Goal: Task Accomplishment & Management: Use online tool/utility

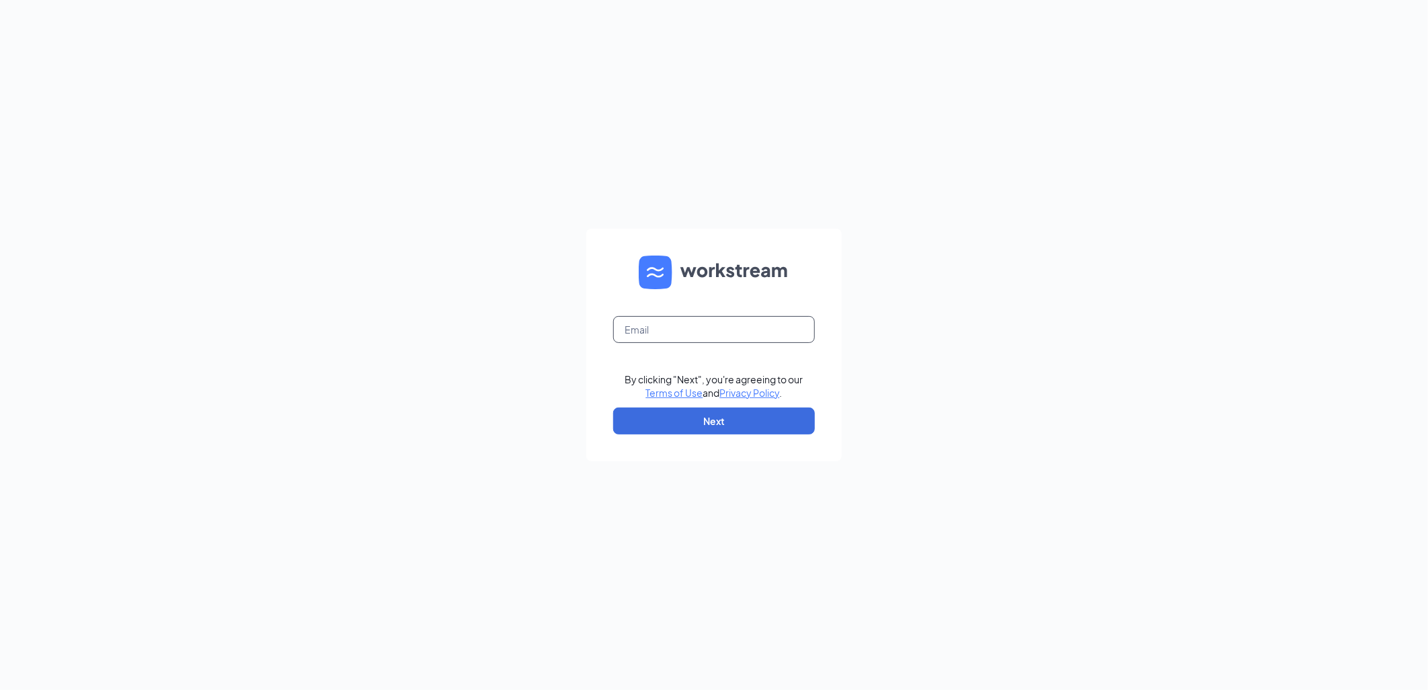
click at [664, 325] on input "text" at bounding box center [714, 329] width 202 height 27
type input "brian@culvers.biz"
click at [694, 417] on button "Next" at bounding box center [714, 420] width 202 height 27
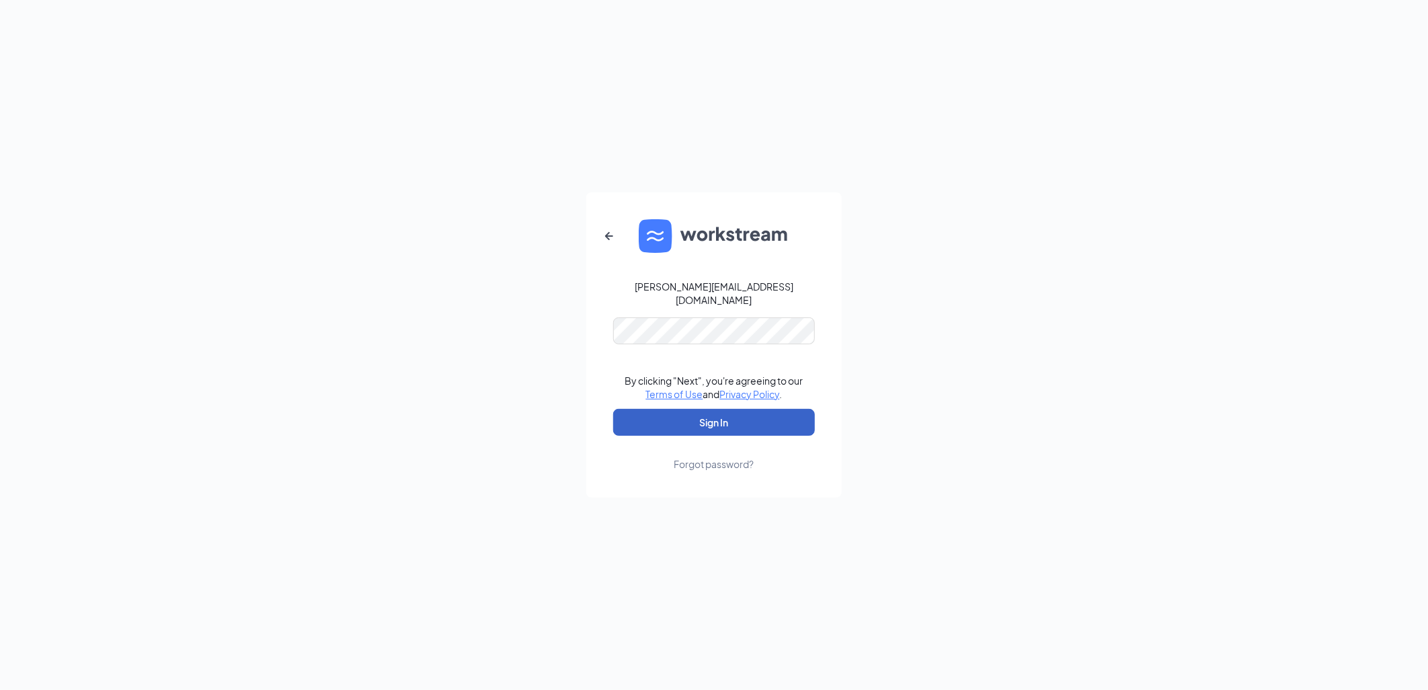
click at [689, 414] on button "Sign In" at bounding box center [714, 422] width 202 height 27
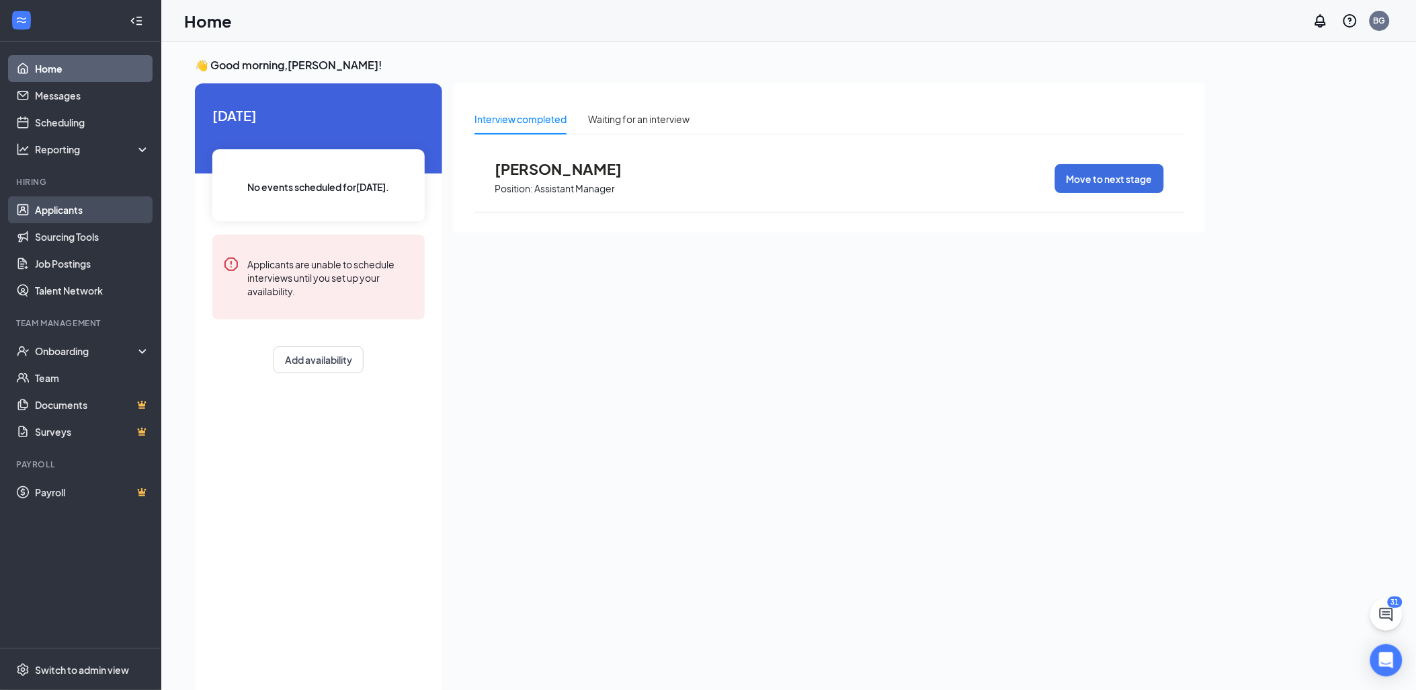
click at [61, 210] on link "Applicants" at bounding box center [92, 209] width 115 height 27
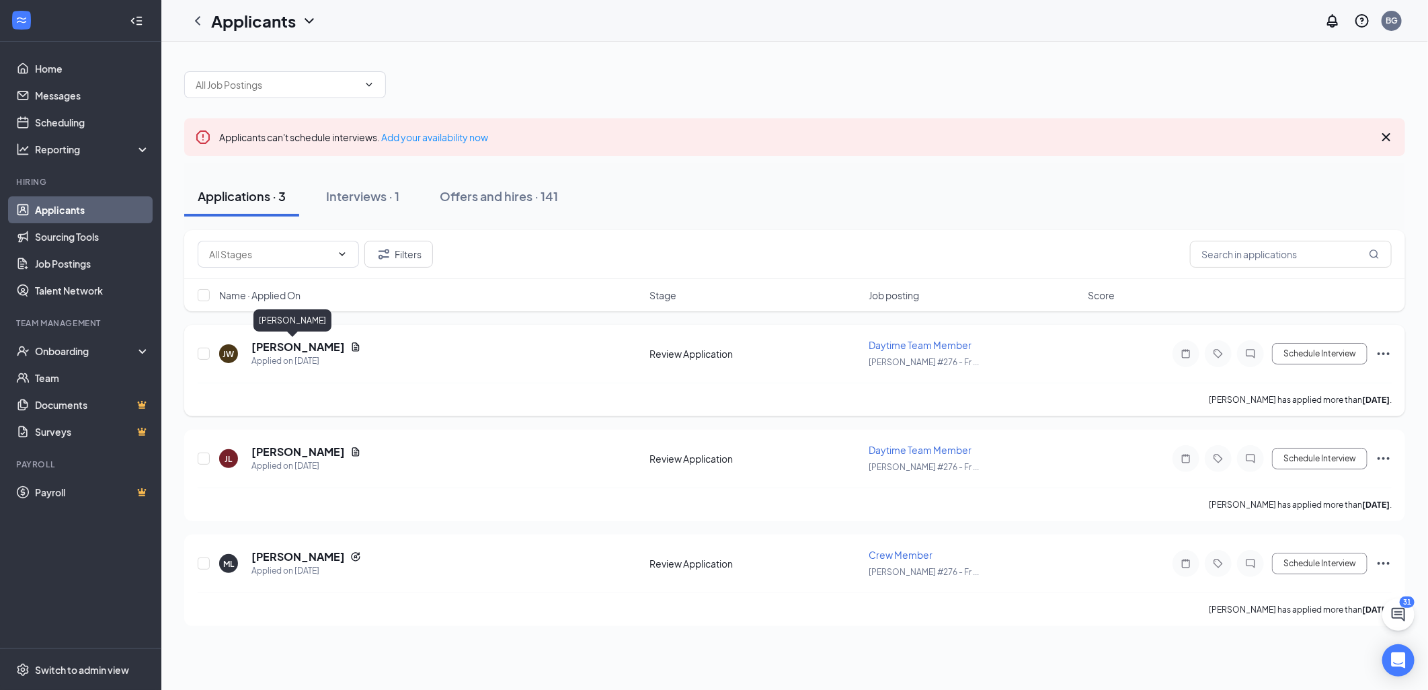
click at [280, 346] on h5 "[PERSON_NAME]" at bounding box center [297, 346] width 93 height 15
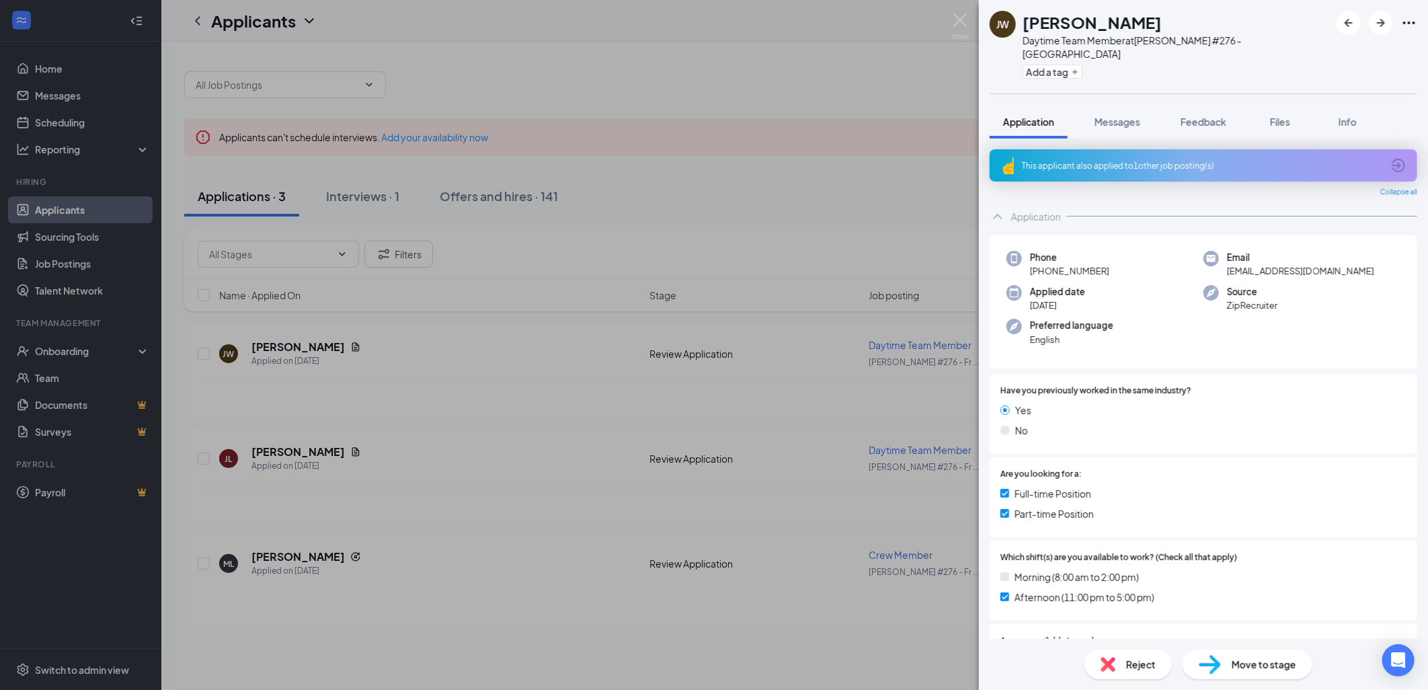
click at [1327, 160] on div "This applicant also applied to 1 other job posting(s)" at bounding box center [1202, 165] width 360 height 11
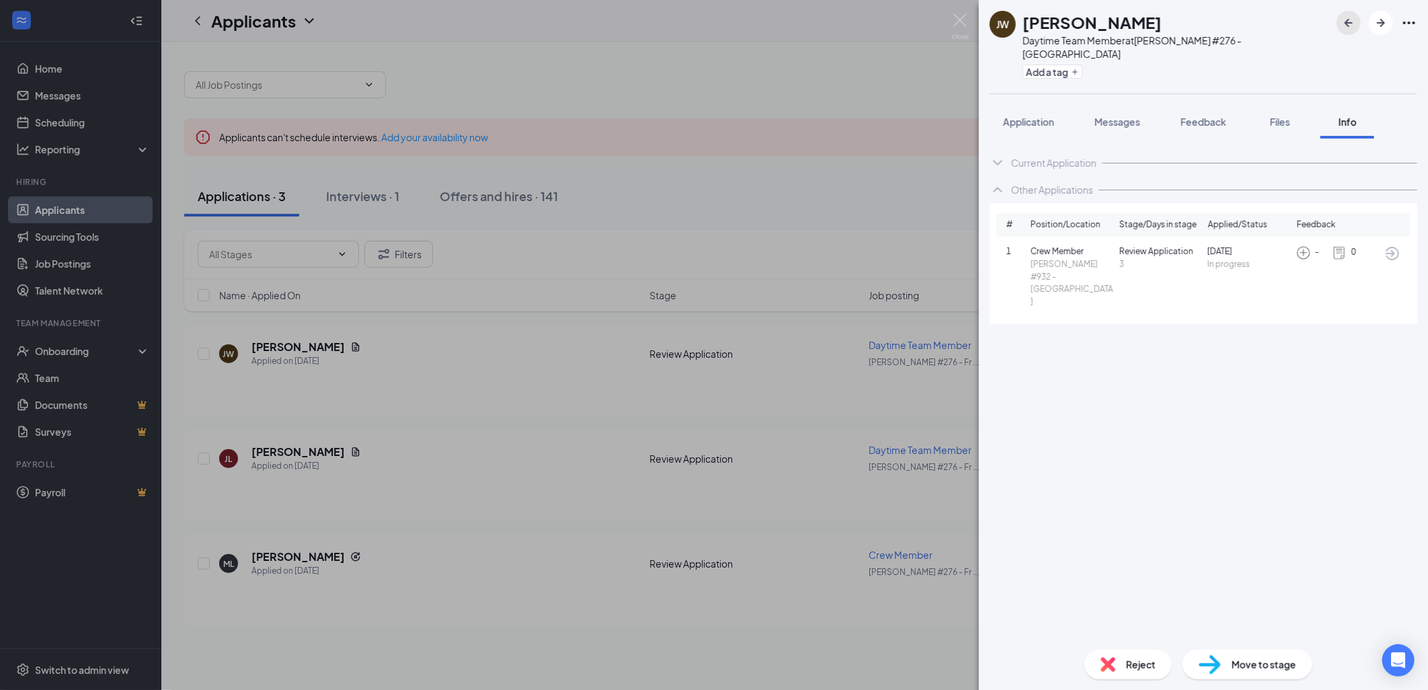
click at [1353, 23] on icon "ArrowLeftNew" at bounding box center [1348, 23] width 16 height 16
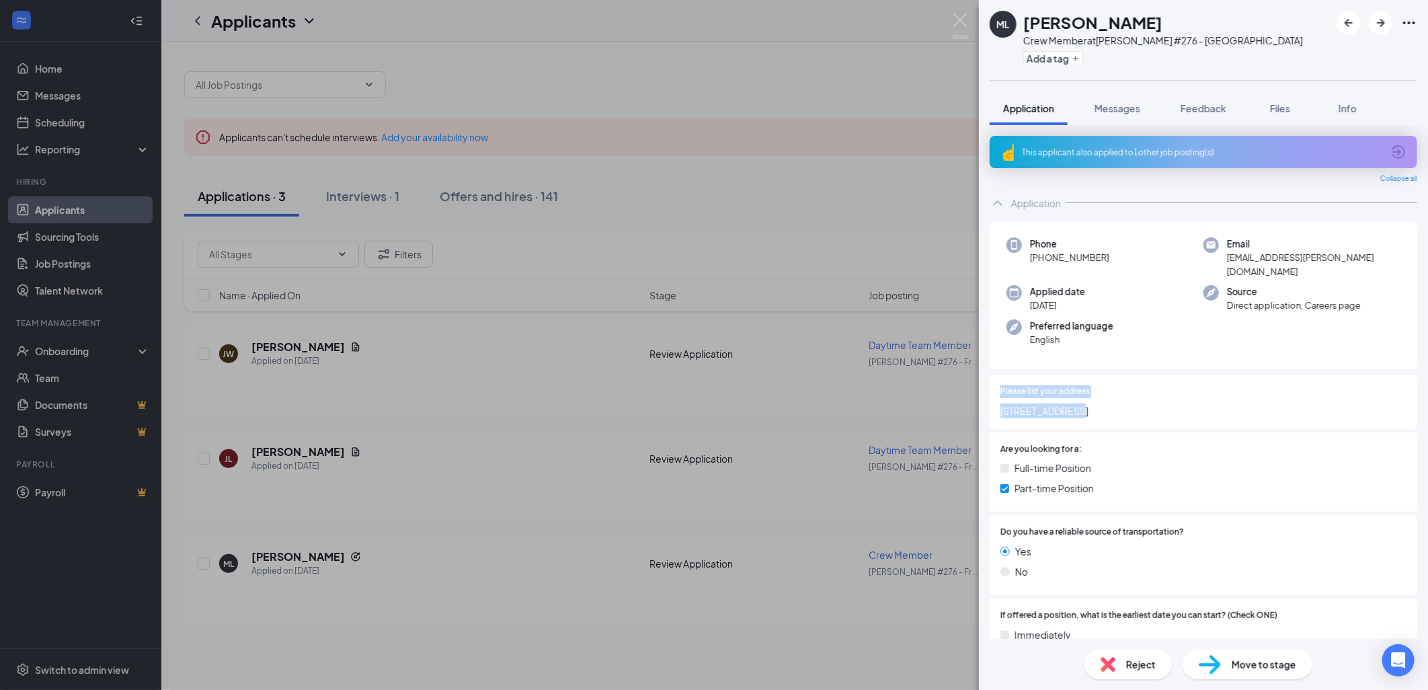
drag, startPoint x: 1092, startPoint y: 395, endPoint x: 991, endPoint y: 384, distance: 101.4
click at [991, 384] on div "Please list your address [STREET_ADDRESS]" at bounding box center [1202, 401] width 427 height 54
drag, startPoint x: 991, startPoint y: 384, endPoint x: 1075, endPoint y: 407, distance: 86.9
click at [1075, 407] on div "Please list your address [STREET_ADDRESS]" at bounding box center [1202, 401] width 427 height 54
drag, startPoint x: 1077, startPoint y: 398, endPoint x: 1000, endPoint y: 397, distance: 76.6
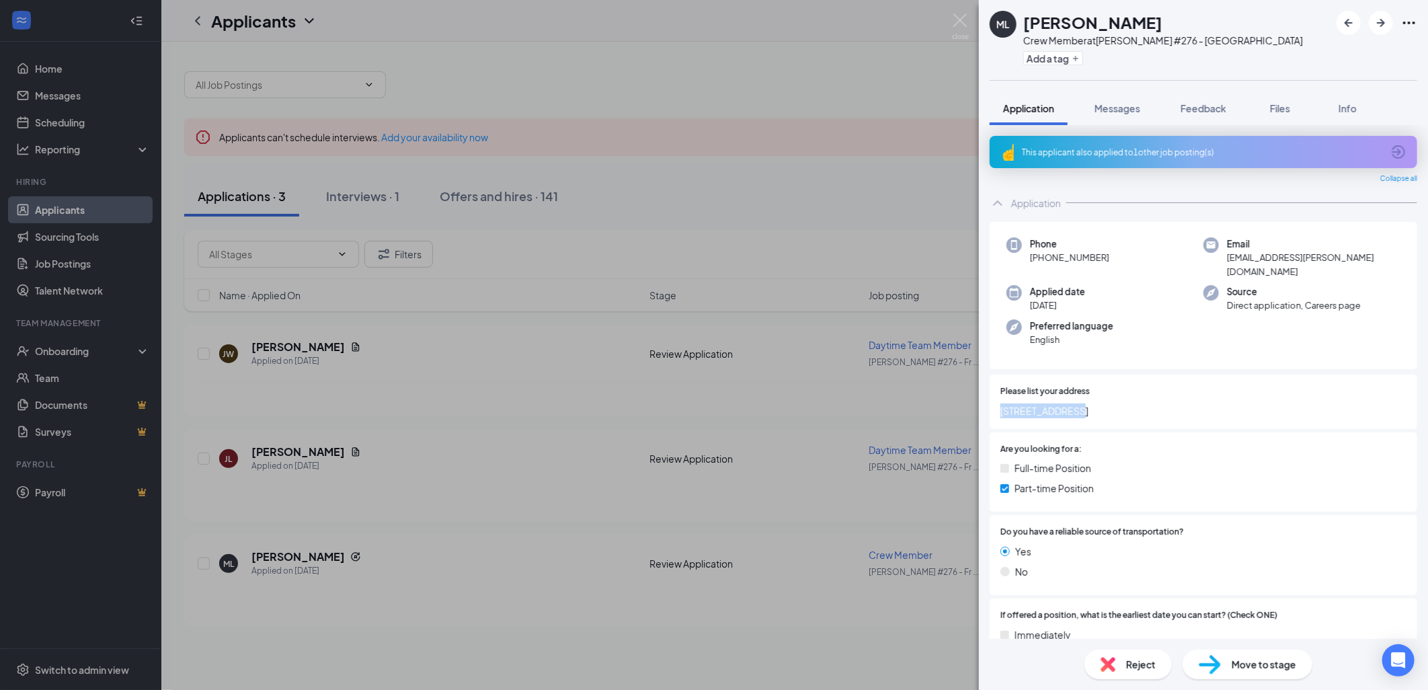
click at [1000, 403] on span "[STREET_ADDRESS]" at bounding box center [1203, 410] width 406 height 15
copy span "[STREET_ADDRESS]"
click at [956, 16] on img at bounding box center [960, 26] width 17 height 26
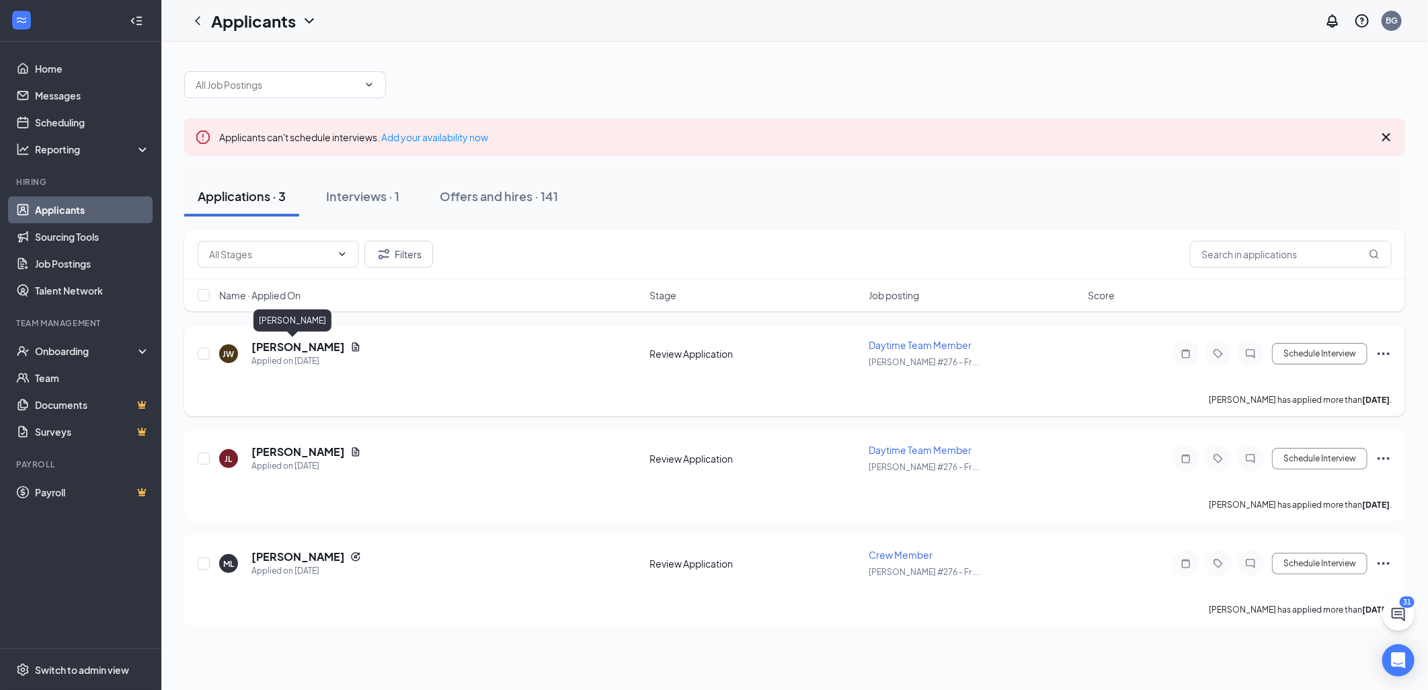
click at [276, 341] on h5 "[PERSON_NAME]" at bounding box center [297, 346] width 93 height 15
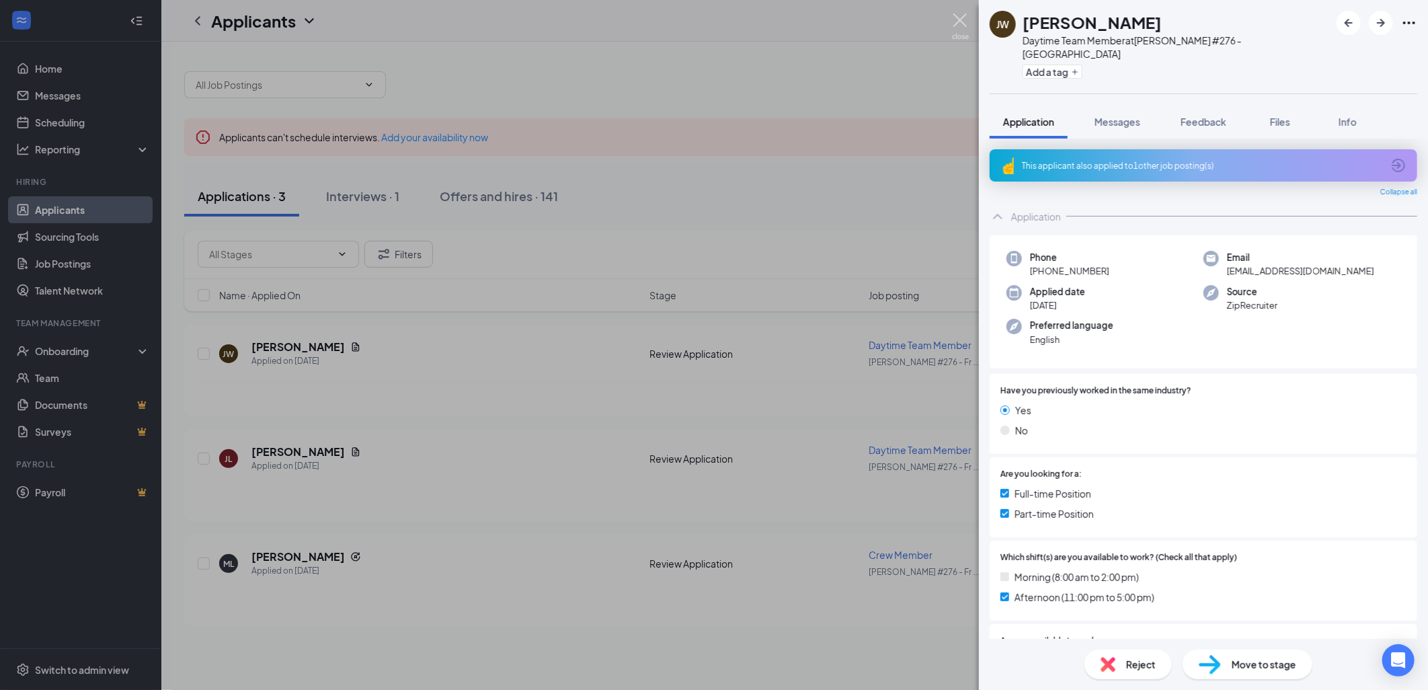
click at [954, 18] on img at bounding box center [960, 26] width 17 height 26
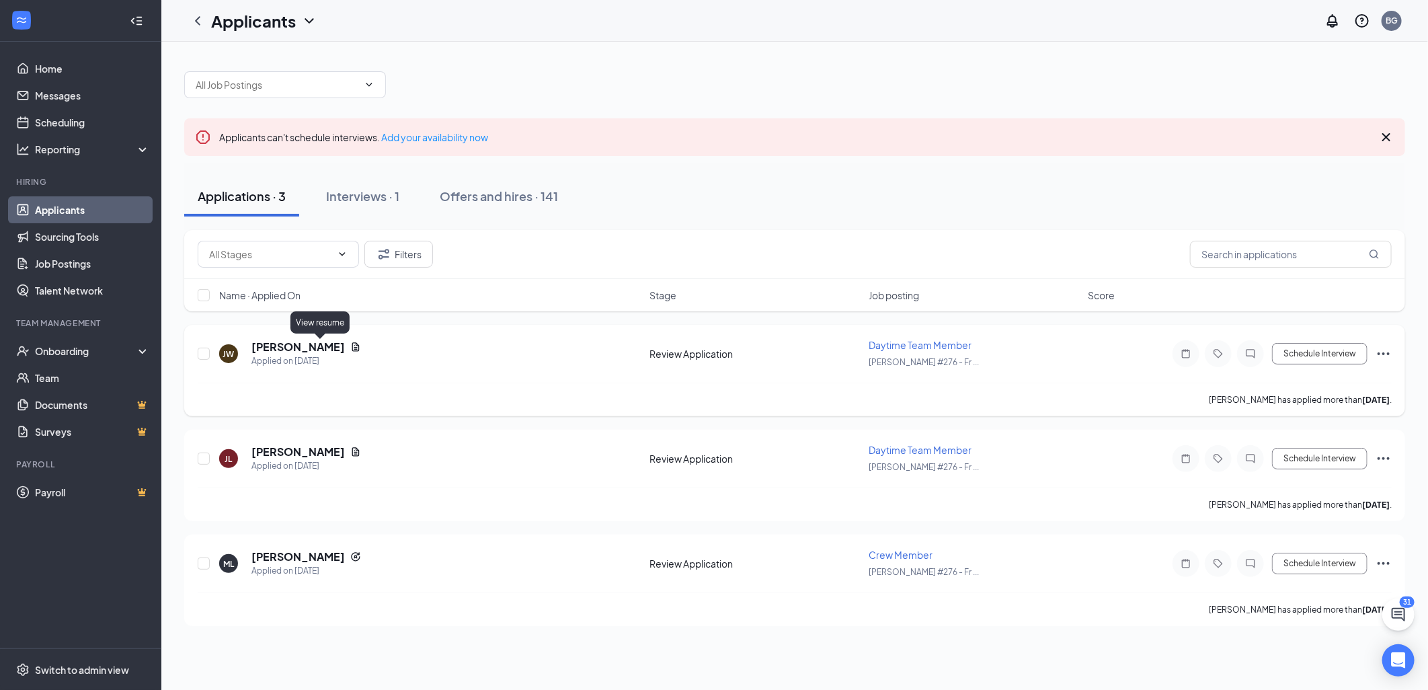
click at [350, 345] on icon "Document" at bounding box center [355, 346] width 11 height 11
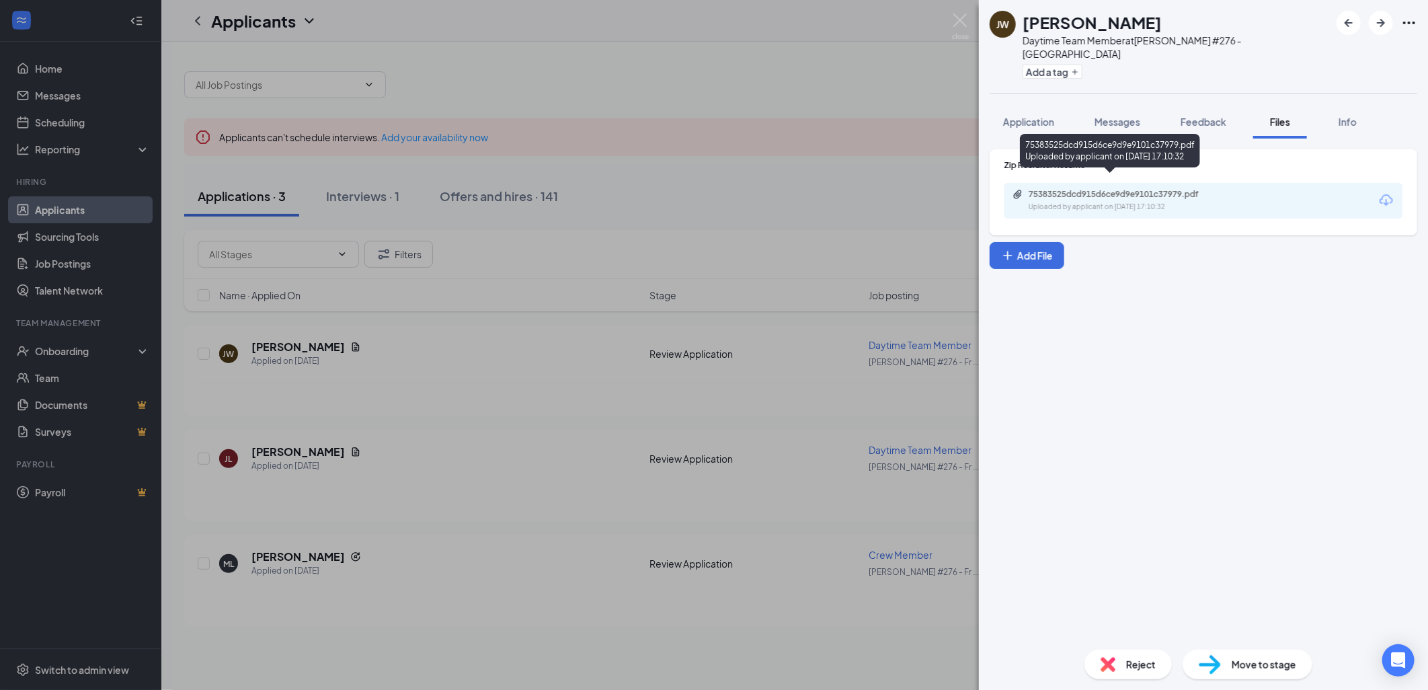
click at [1052, 202] on div "Uploaded by applicant on [DATE] 17:10:32" at bounding box center [1129, 207] width 202 height 11
click at [959, 24] on img at bounding box center [960, 26] width 17 height 26
